Goal: Navigation & Orientation: Find specific page/section

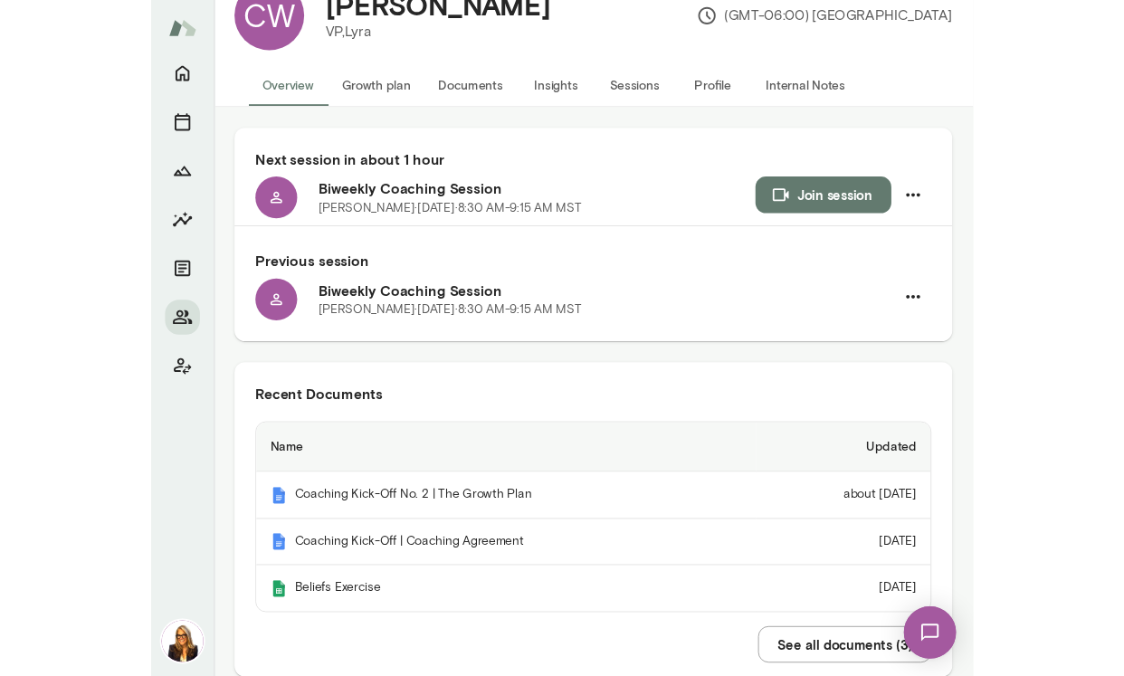
scroll to position [56, 0]
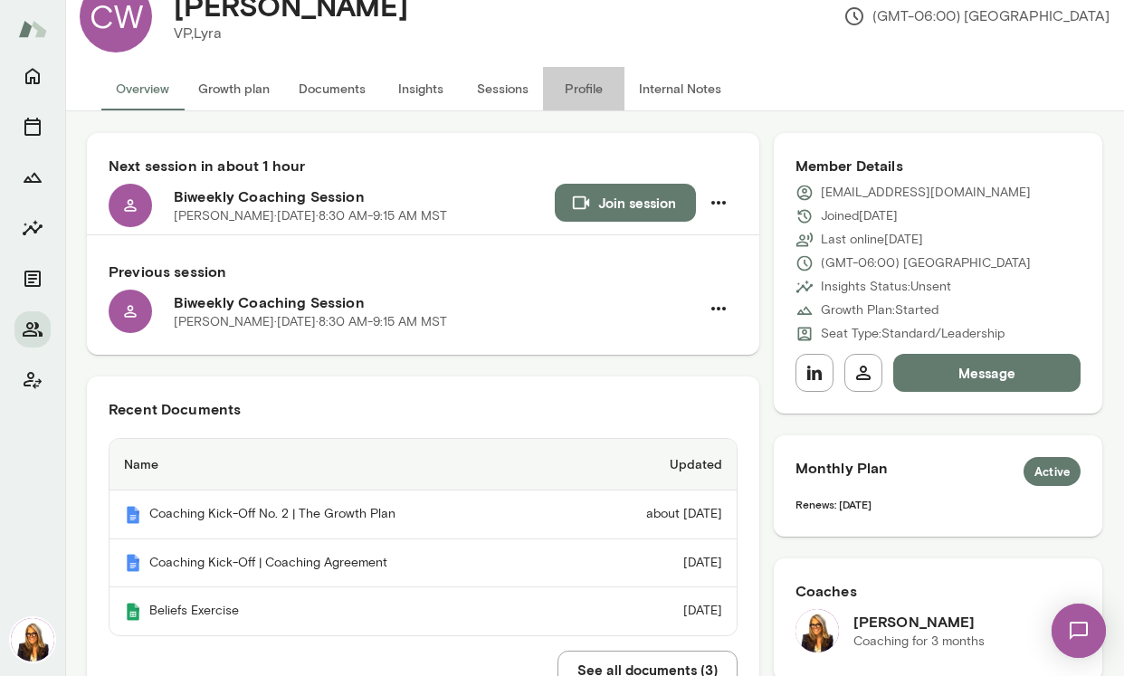
click at [579, 90] on button "Profile" at bounding box center [583, 88] width 81 height 43
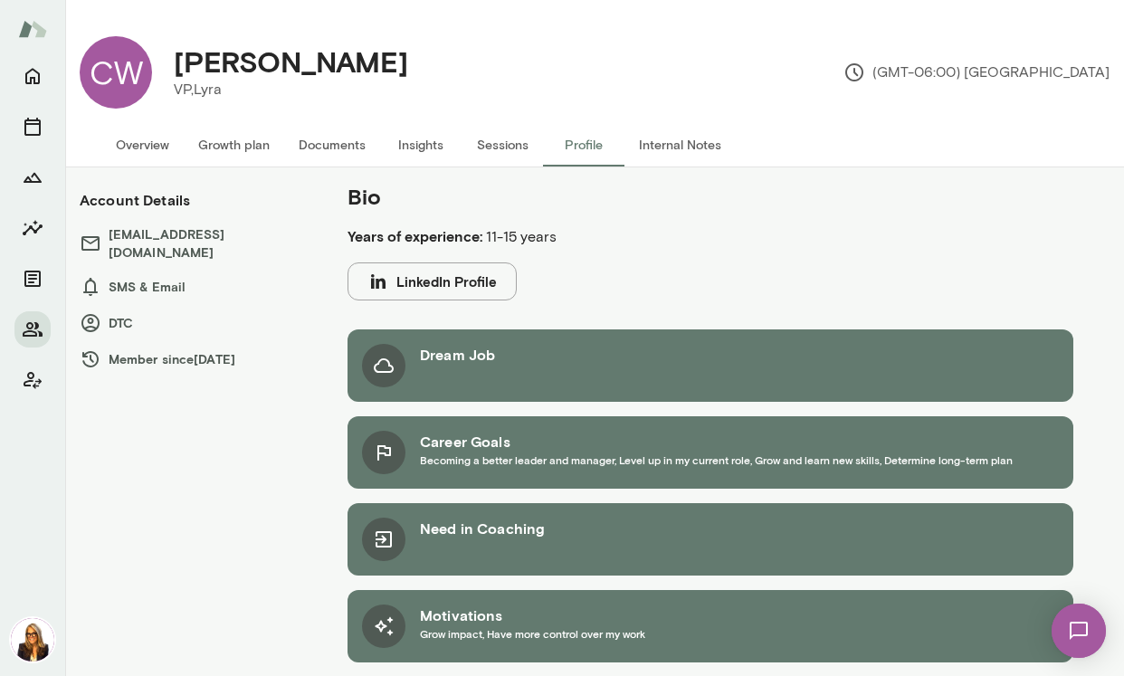
click at [168, 145] on button "Overview" at bounding box center [142, 144] width 82 height 43
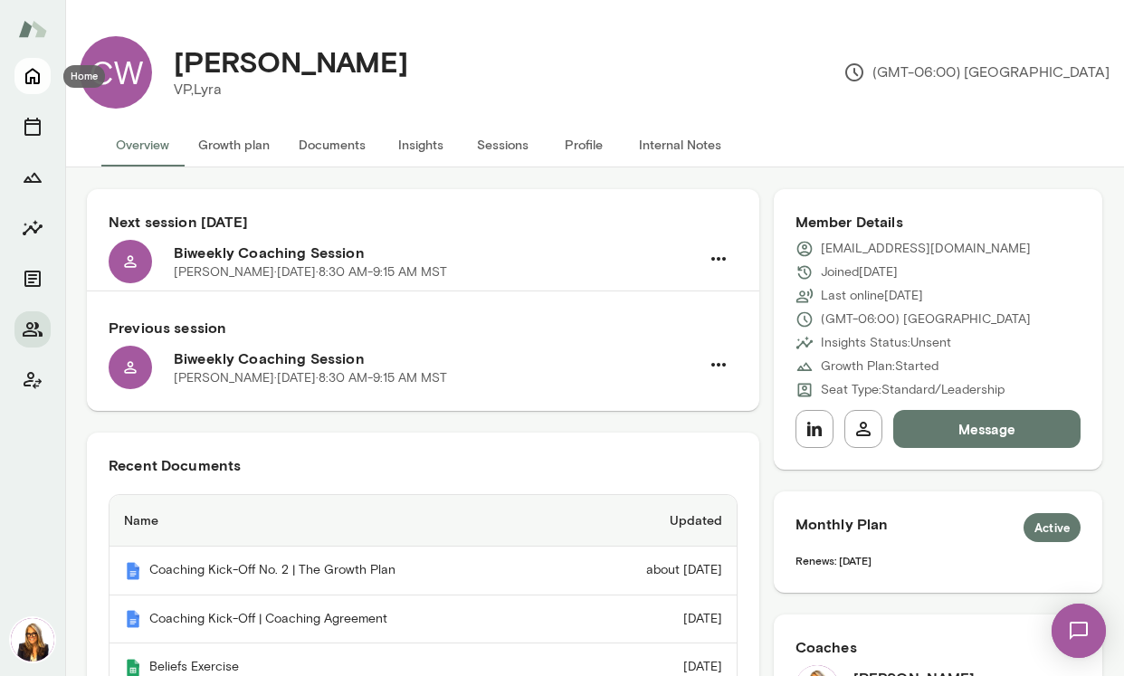
click at [41, 78] on icon "Home" at bounding box center [33, 76] width 22 height 22
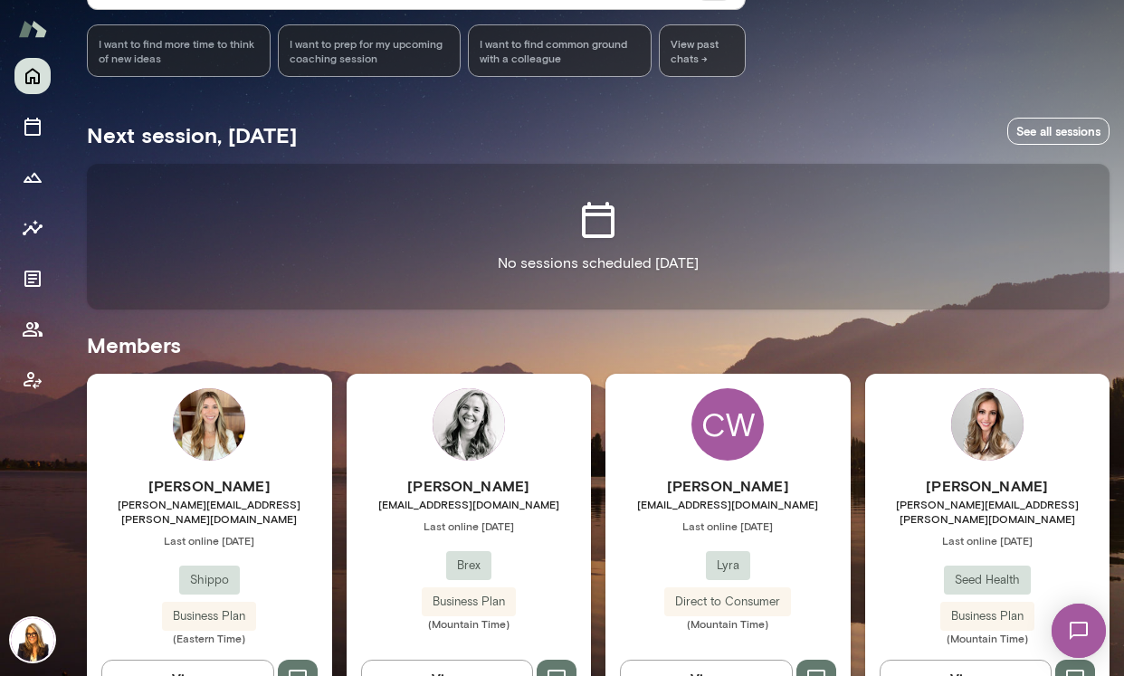
scroll to position [277, 0]
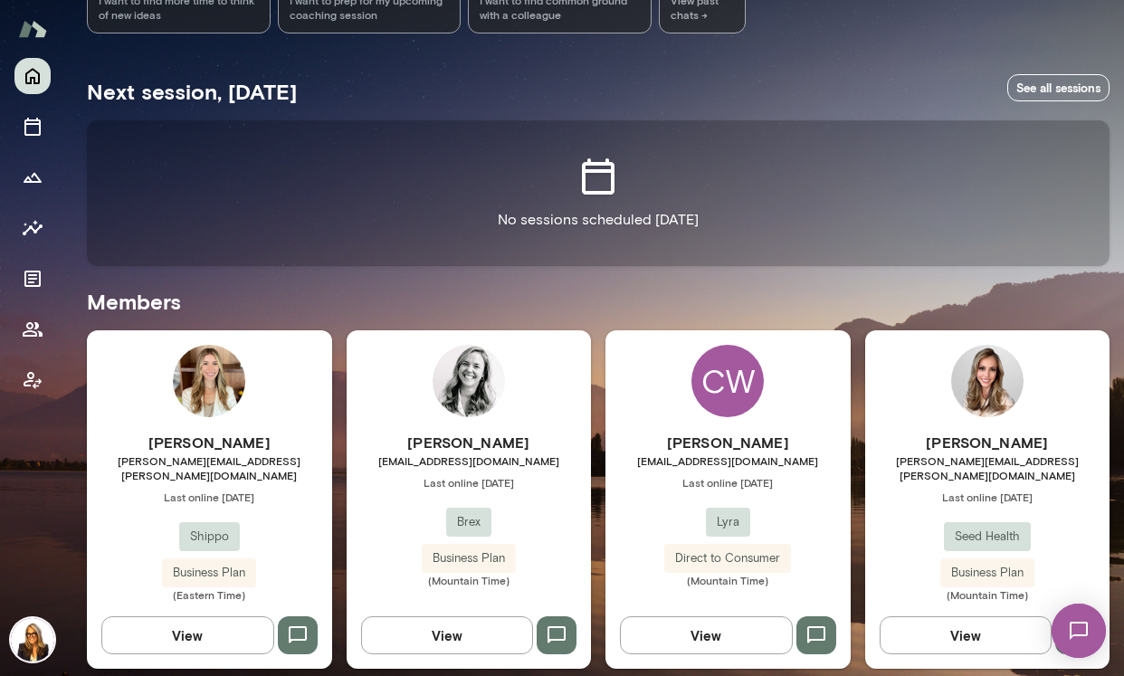
click at [540, 421] on div "Anne Gottwalt agottwalt@brex.com Last online September 4 Brex Business Plan (Mo…" at bounding box center [469, 499] width 245 height 339
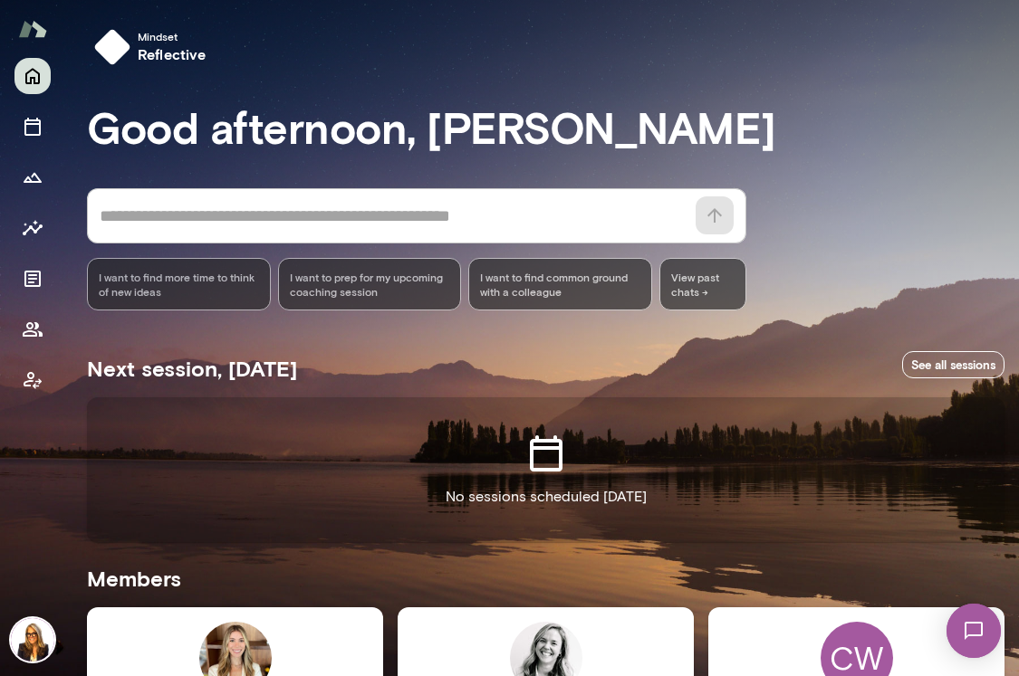
scroll to position [596, 0]
